Goal: Task Accomplishment & Management: Complete application form

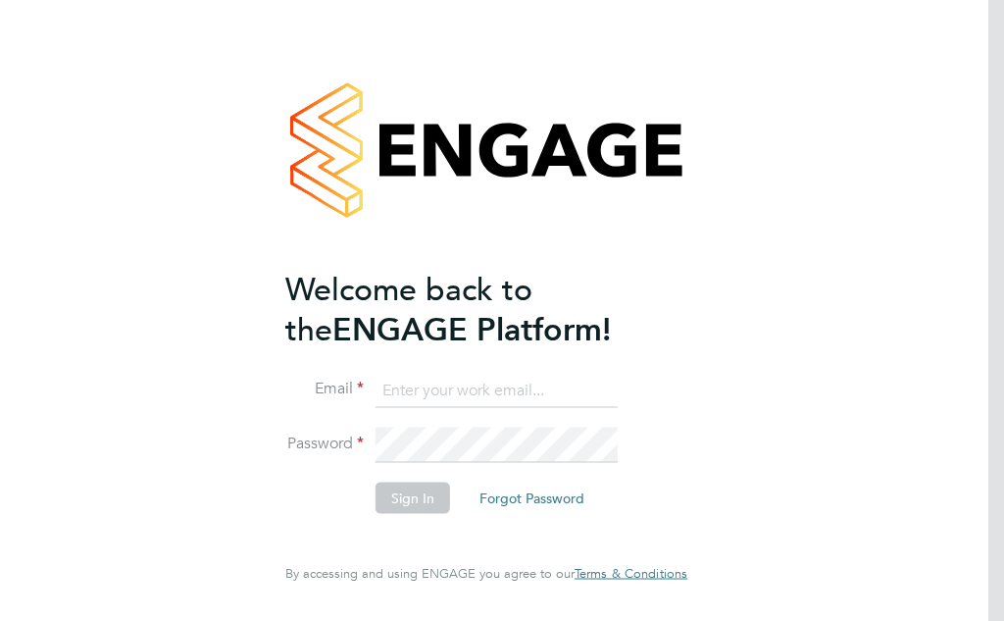
type input "englishbob5411@aol.co.uk"
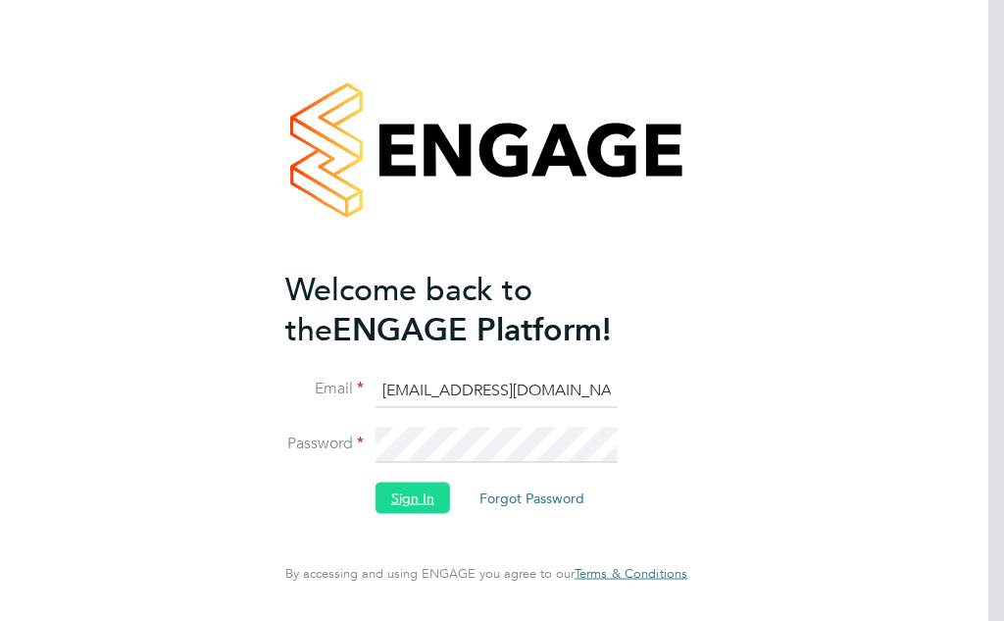
click at [405, 494] on button "Sign In" at bounding box center [413, 498] width 75 height 31
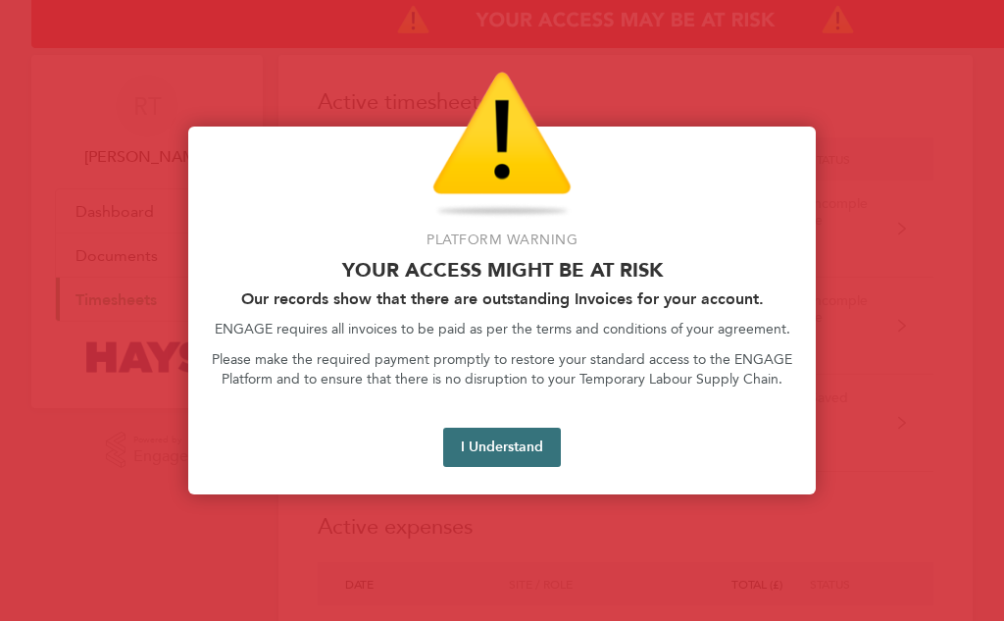
click at [503, 433] on button "I Understand" at bounding box center [502, 447] width 118 height 39
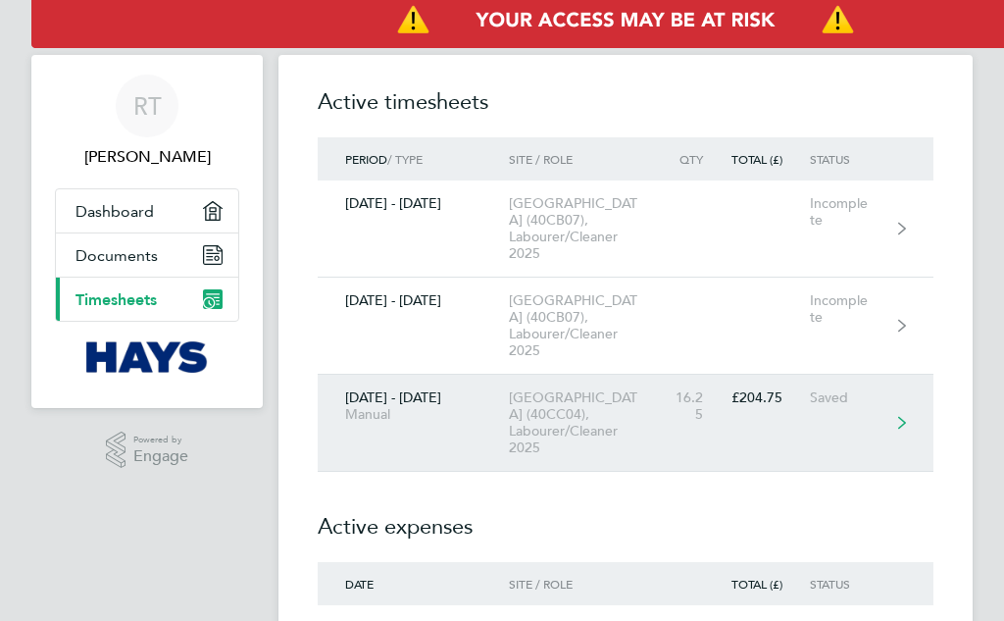
click at [507, 420] on div "[DATE] - [DATE] Manual" at bounding box center [413, 405] width 191 height 33
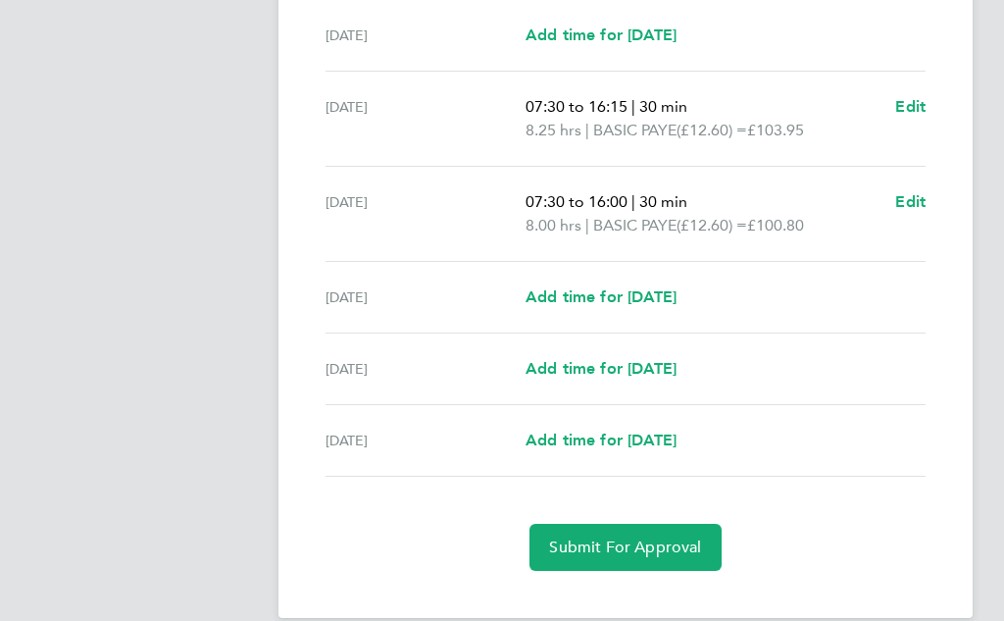
scroll to position [662, 0]
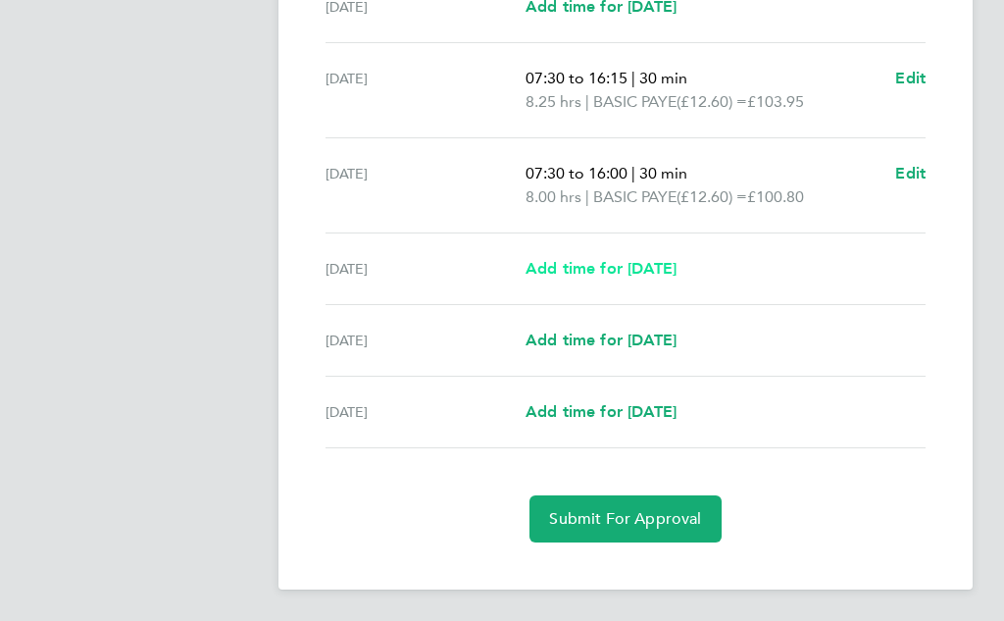
click at [677, 266] on span "Add time for [DATE]" at bounding box center [601, 268] width 151 height 19
select select "30"
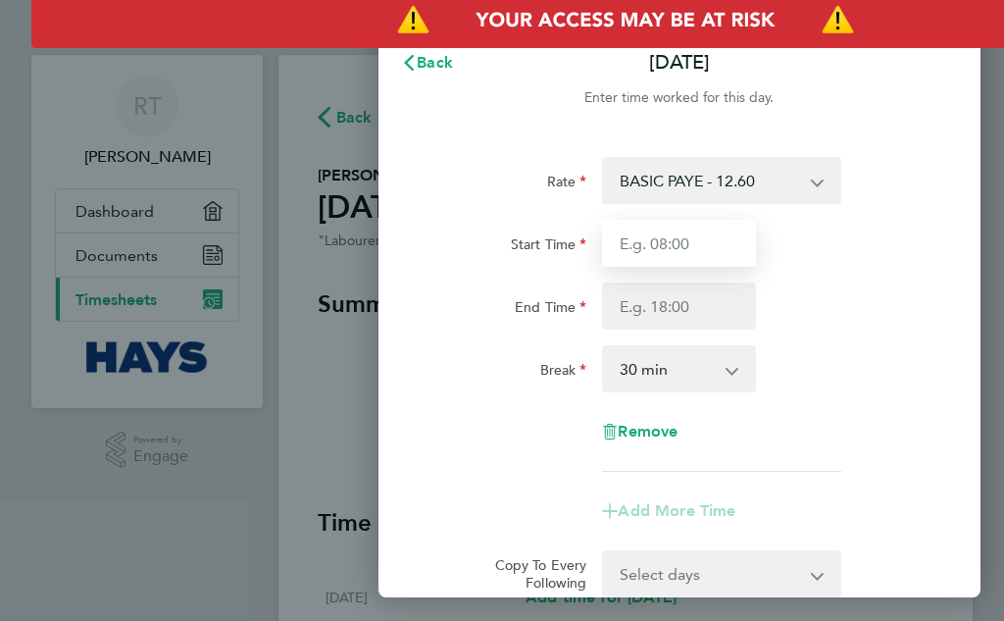
click at [696, 242] on input "Start Time" at bounding box center [679, 243] width 154 height 47
type input "07:30"
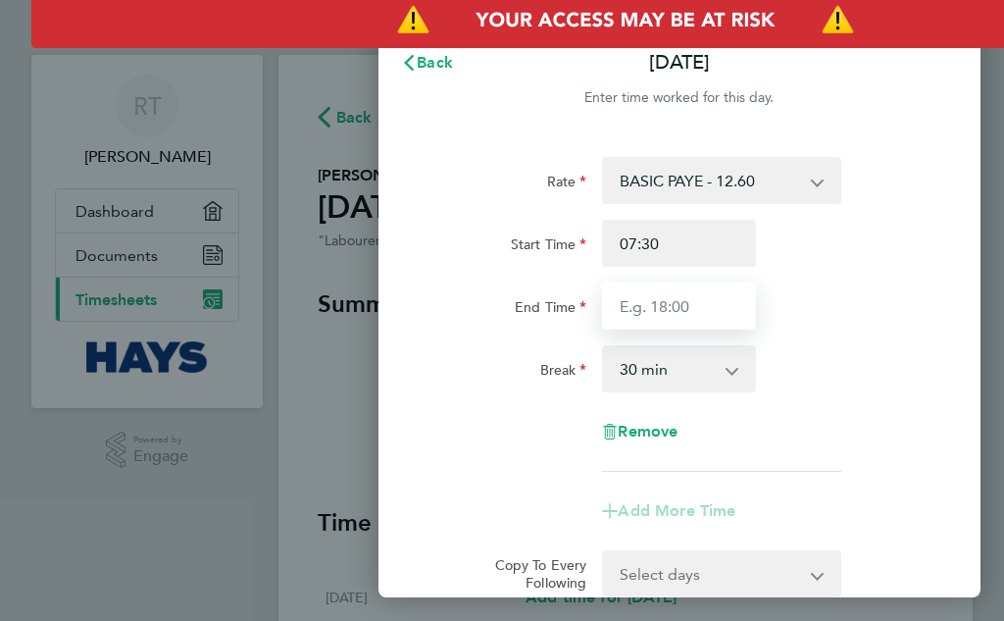
click at [691, 312] on input "End Time" at bounding box center [679, 305] width 154 height 47
type input "16:00"
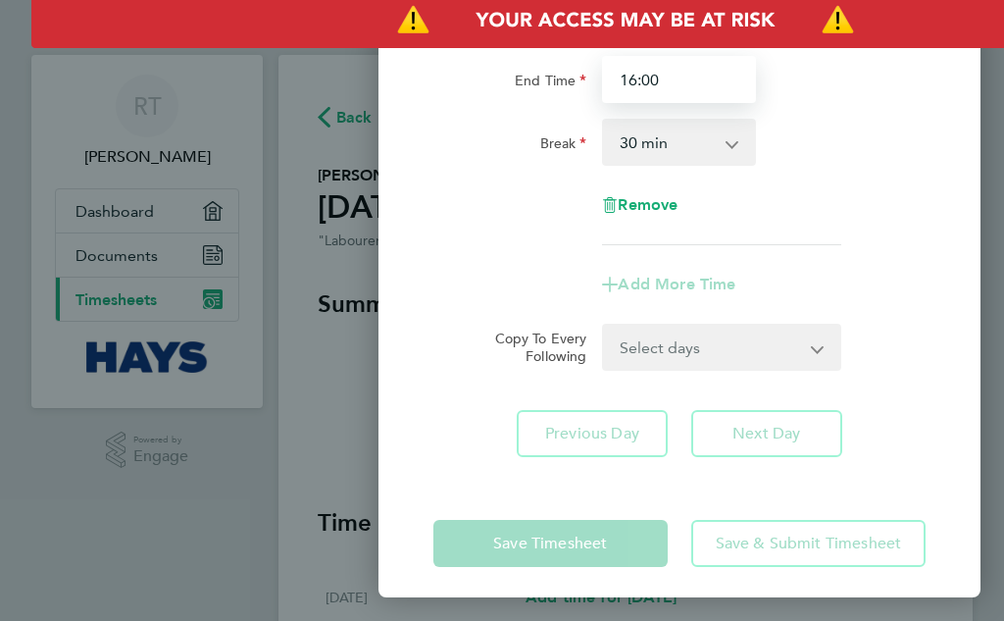
scroll to position [235, 0]
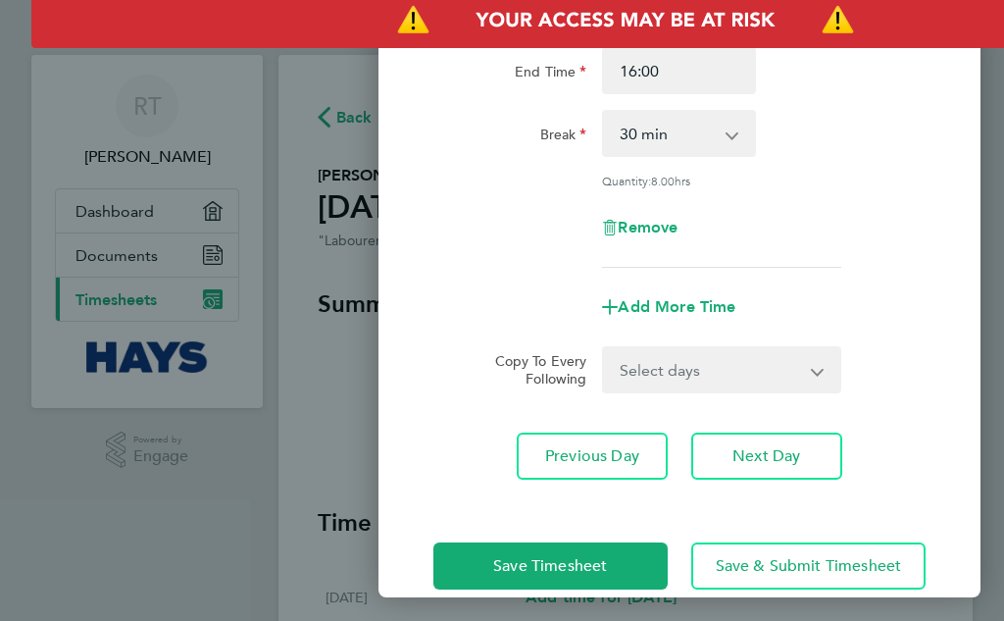
click at [525, 531] on div "Save Timesheet Save & Submit Timesheet" at bounding box center [680, 566] width 602 height 126
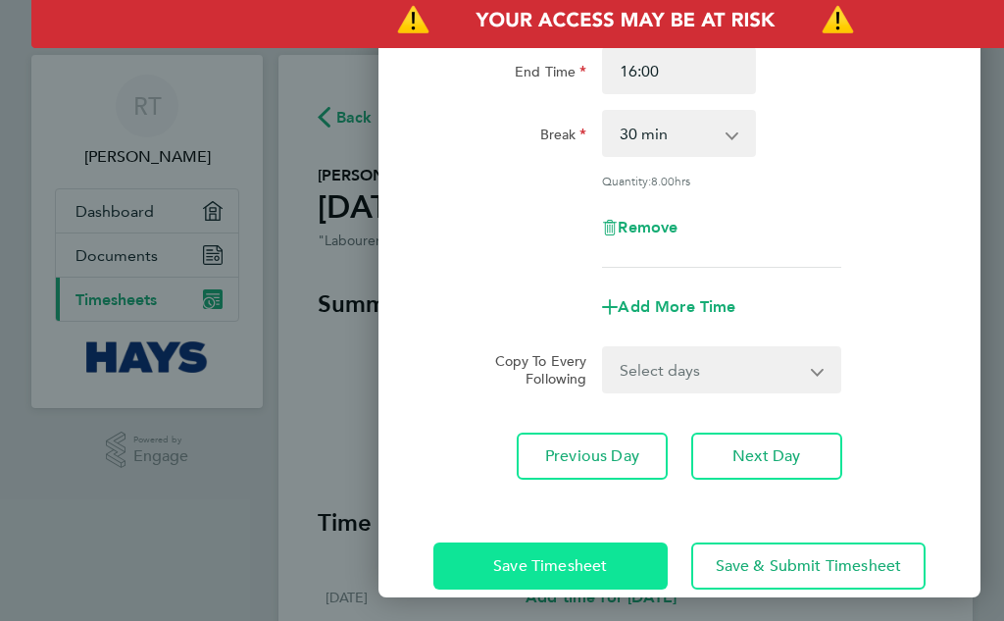
click at [541, 556] on span "Save Timesheet" at bounding box center [550, 566] width 114 height 20
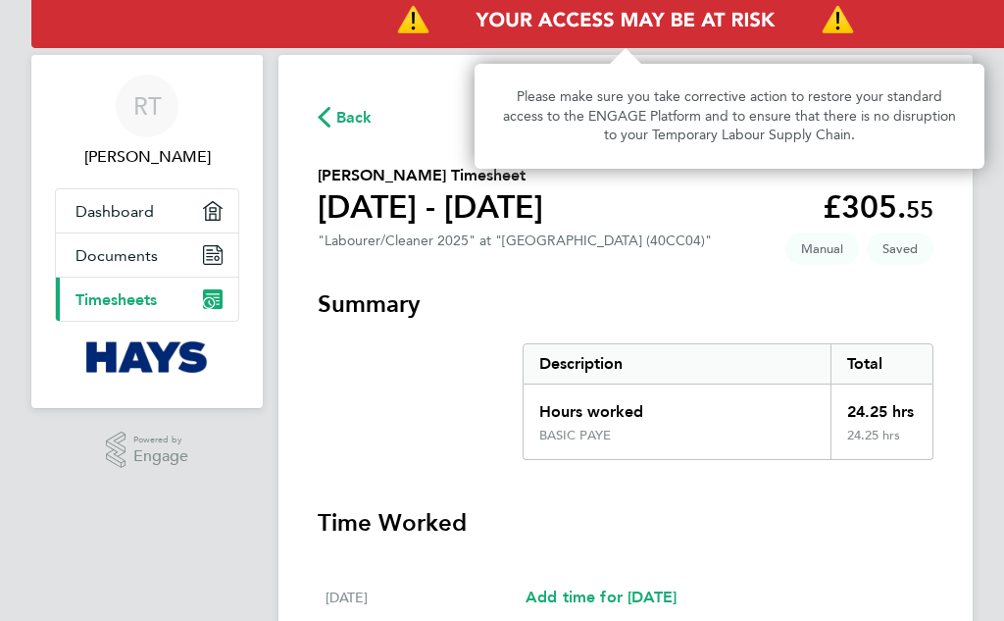
scroll to position [0, 216]
